Goal: Entertainment & Leisure: Consume media (video, audio)

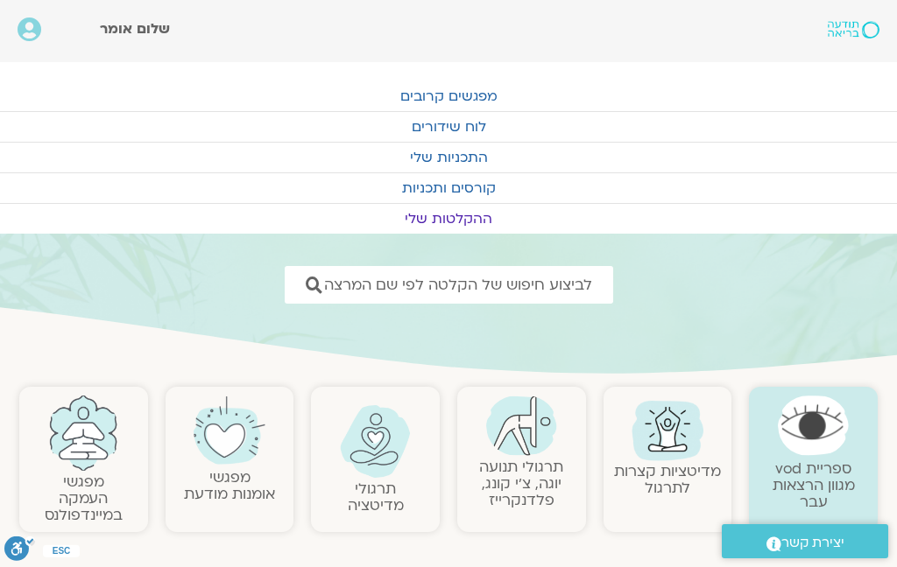
click at [659, 439] on img at bounding box center [667, 429] width 84 height 84
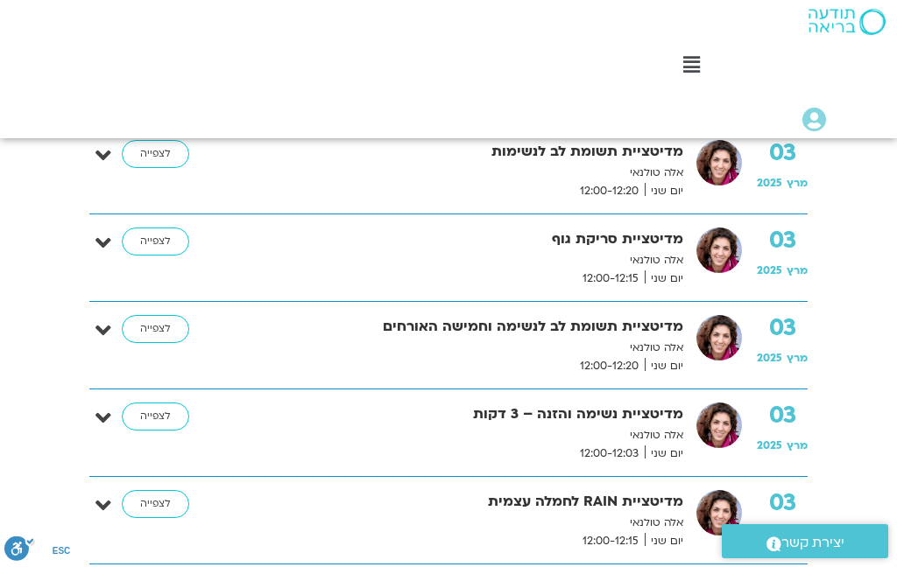
scroll to position [530, 0]
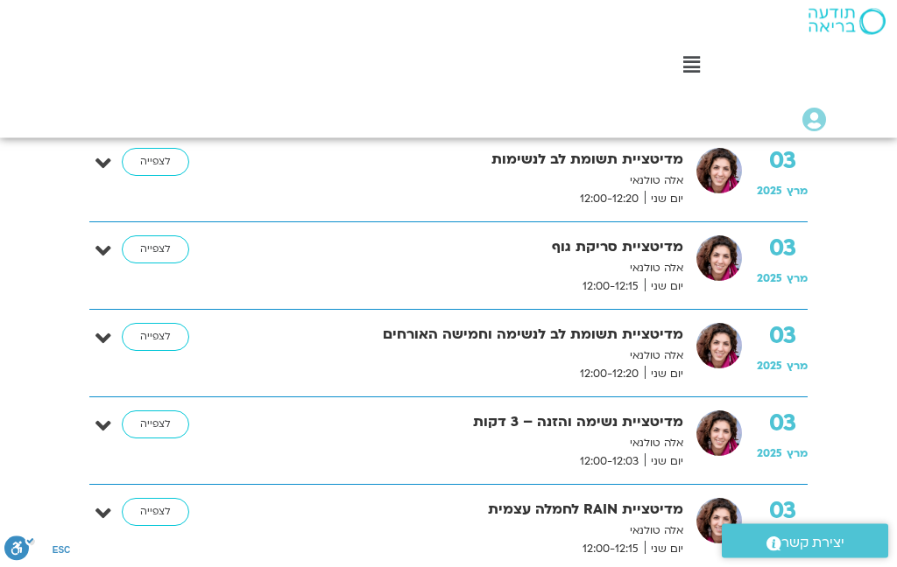
click at [159, 239] on link "לצפייה" at bounding box center [155, 250] width 67 height 28
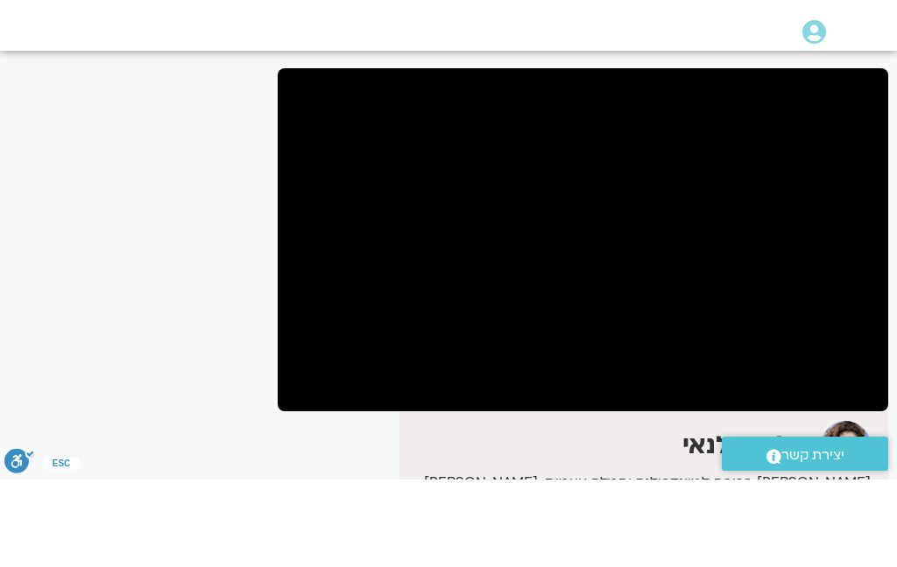
scroll to position [129, 0]
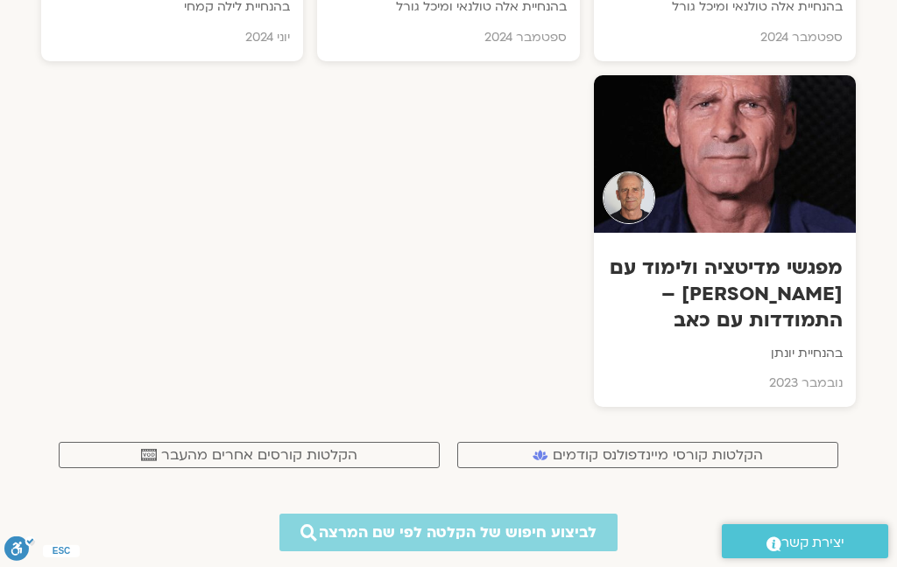
scroll to position [7140, 0]
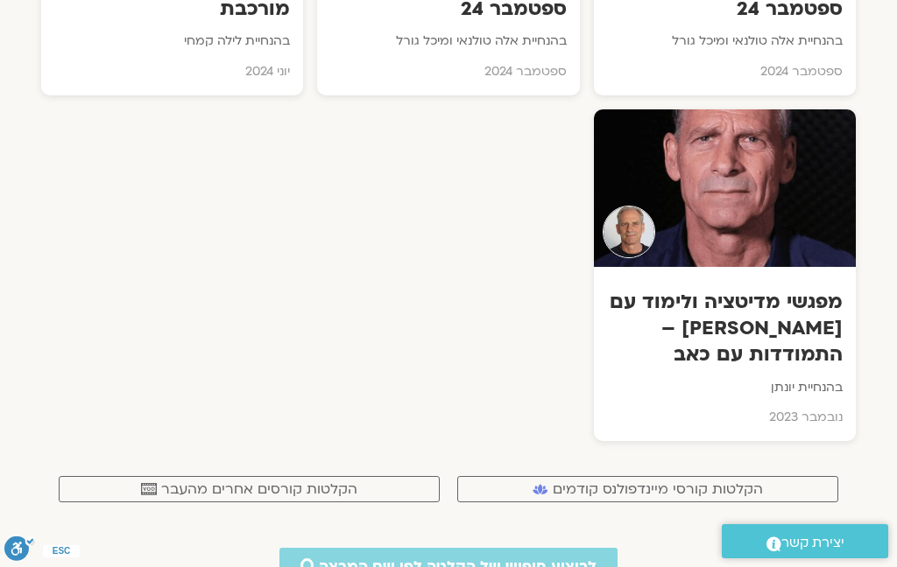
click at [391, 459] on div "Combined Shape Copy 4 Created with Sketch. הקלטות קורסי מיינדפולנס קודמים .cls-…" at bounding box center [448, 489] width 814 height 61
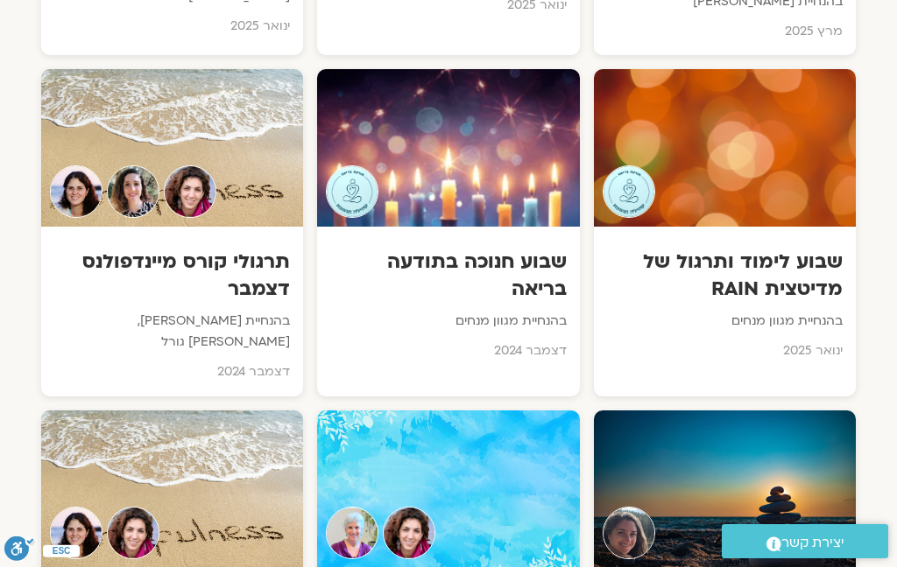
scroll to position [6199, 0]
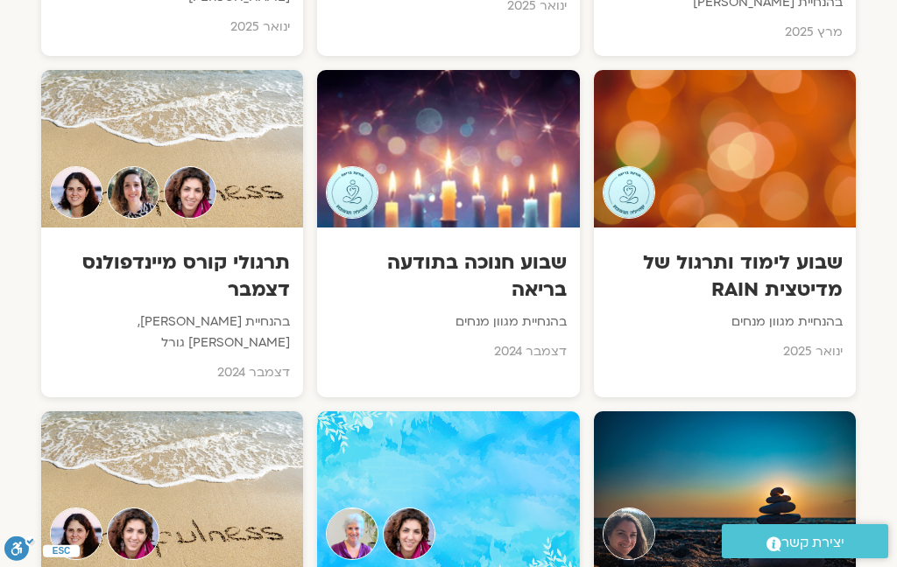
click at [728, 250] on h3 "שבוע לימוד ותרגול של מדיטצית RAIN" at bounding box center [725, 276] width 236 height 53
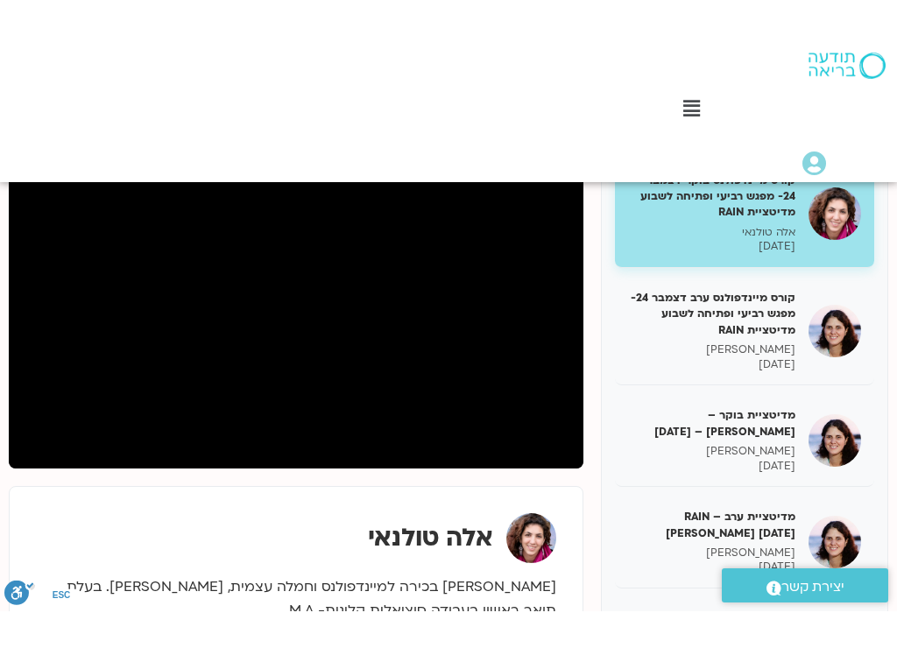
scroll to position [0, -11]
